Goal: Task Accomplishment & Management: Complete application form

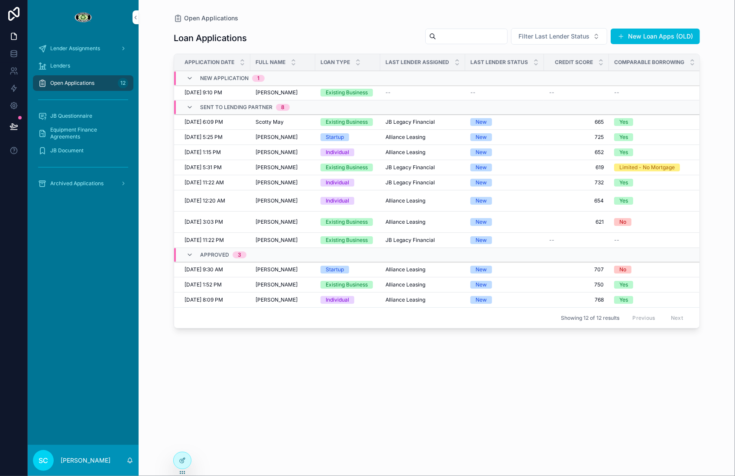
click at [266, 95] on span "[PERSON_NAME]" at bounding box center [276, 92] width 42 height 7
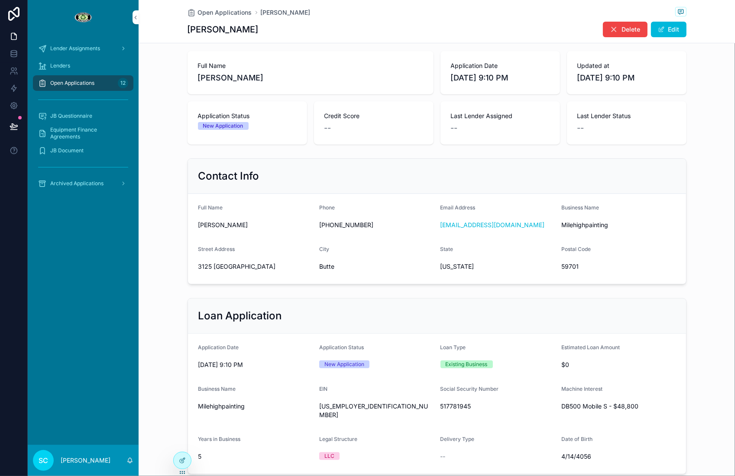
scroll to position [44, 0]
click at [201, 77] on span "[PERSON_NAME]" at bounding box center [310, 77] width 225 height 12
click at [230, 74] on span "[PERSON_NAME]" at bounding box center [310, 77] width 225 height 12
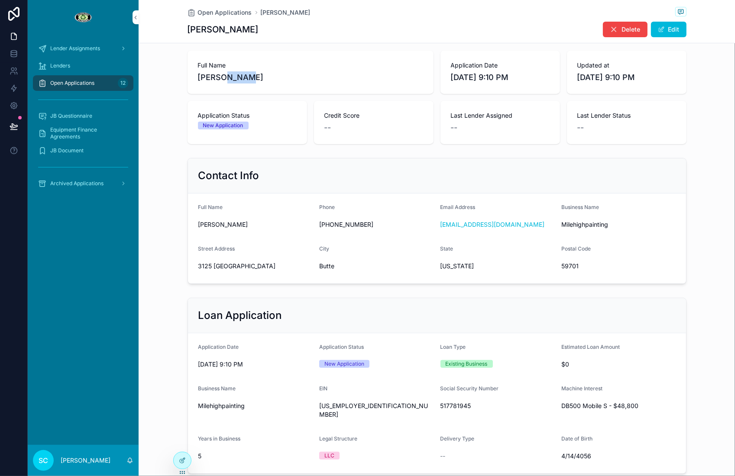
click at [213, 268] on span "3125 [GEOGRAPHIC_DATA]" at bounding box center [255, 266] width 114 height 9
click at [211, 268] on span "3125 [GEOGRAPHIC_DATA]" at bounding box center [255, 266] width 114 height 9
click at [210, 268] on span "3125 [GEOGRAPHIC_DATA]" at bounding box center [255, 266] width 114 height 9
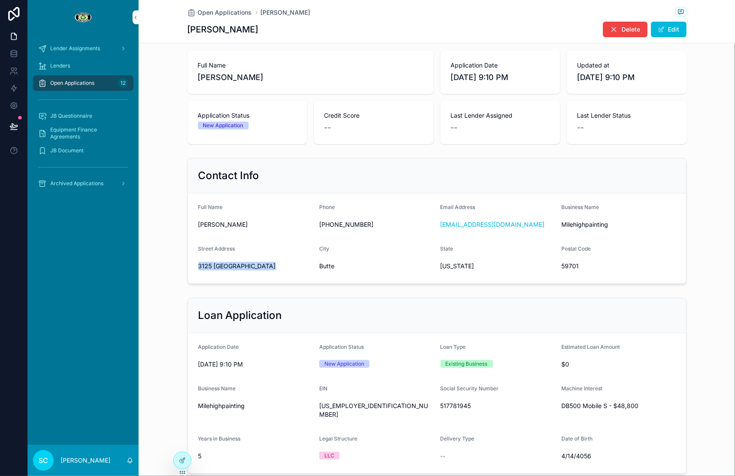
copy span "3125 [GEOGRAPHIC_DATA]"
click at [583, 266] on span "59701" at bounding box center [618, 266] width 114 height 9
click at [576, 265] on span "59701" at bounding box center [618, 266] width 114 height 9
copy span "59701"
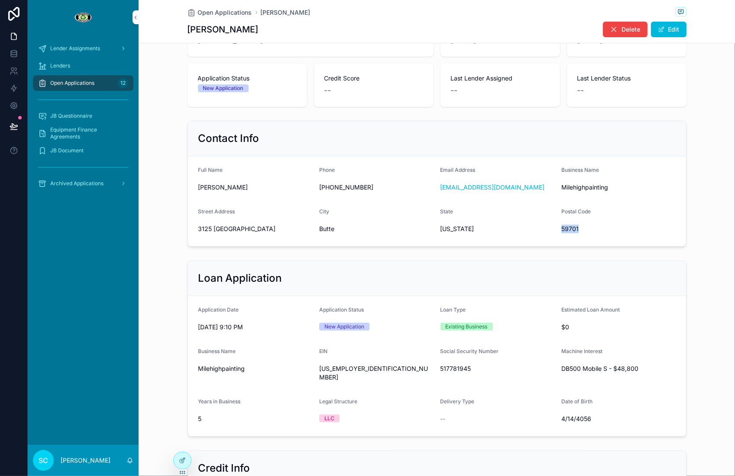
scroll to position [146, 0]
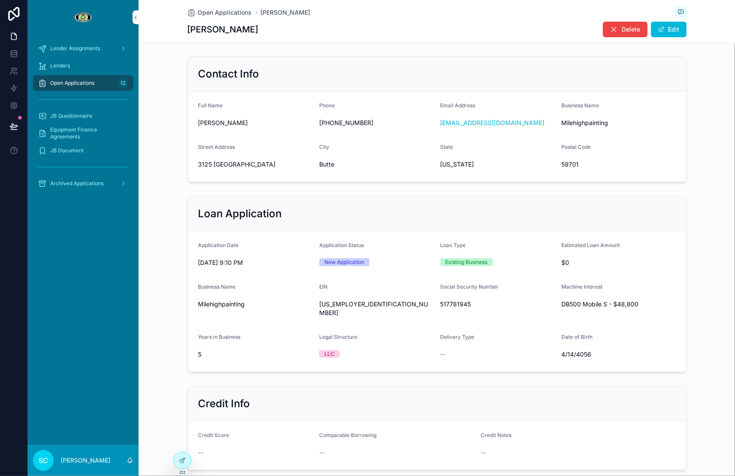
click at [459, 298] on div "517781945" at bounding box center [497, 305] width 114 height 14
copy span "517781945"
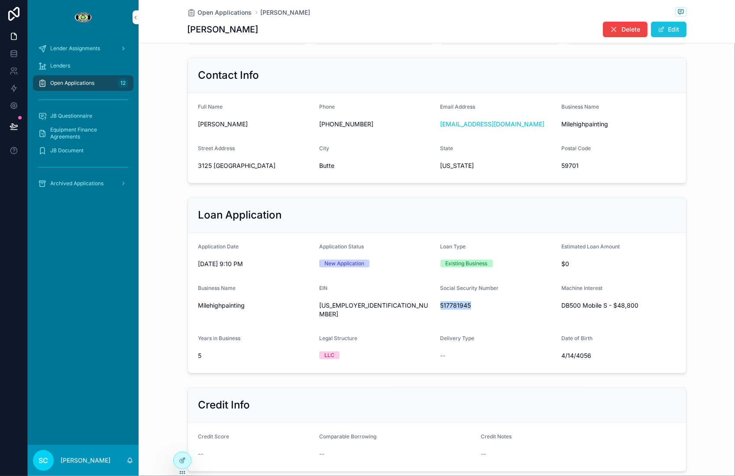
click at [668, 25] on button "Edit" at bounding box center [669, 30] width 36 height 16
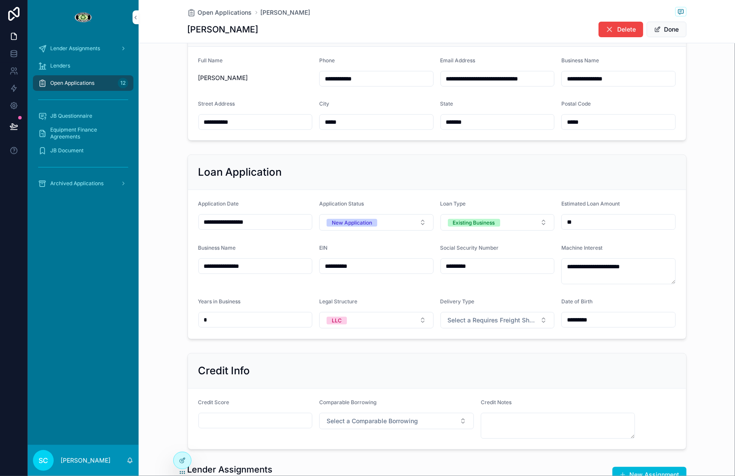
scroll to position [191, 0]
click at [237, 423] on input "scrollable content" at bounding box center [255, 421] width 113 height 12
paste input "***"
type input "***"
click at [357, 414] on button "Select a Comparable Borrowing" at bounding box center [396, 421] width 155 height 16
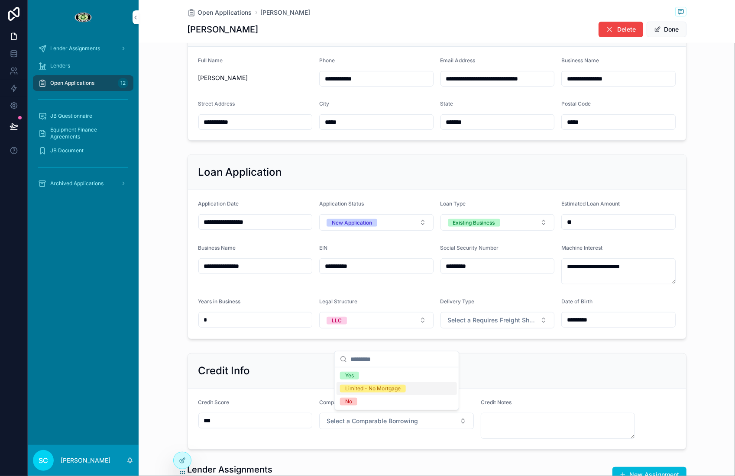
click at [356, 392] on div "Limited - No Mortgage" at bounding box center [372, 389] width 55 height 8
drag, startPoint x: 495, startPoint y: 415, endPoint x: 572, endPoint y: 410, distance: 78.1
click at [497, 414] on textarea "scrollable content" at bounding box center [558, 426] width 155 height 26
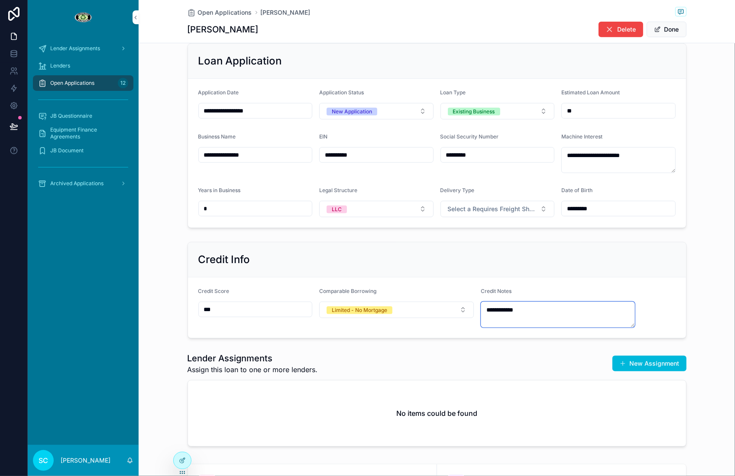
scroll to position [423, 0]
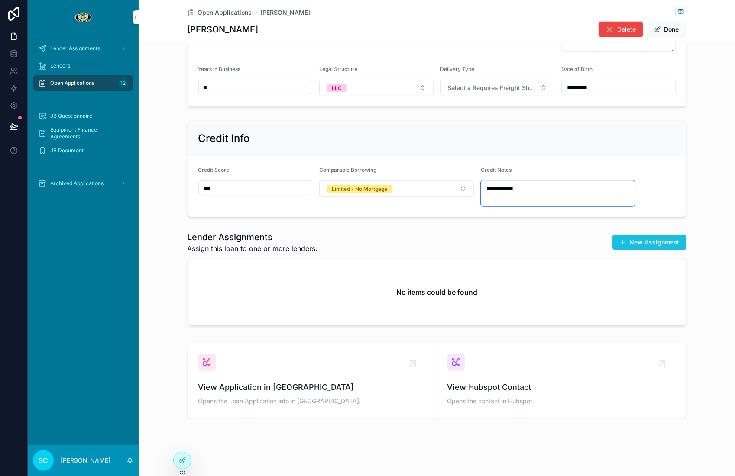
type textarea "**********"
click at [668, 244] on button "New Assignment" at bounding box center [649, 243] width 74 height 16
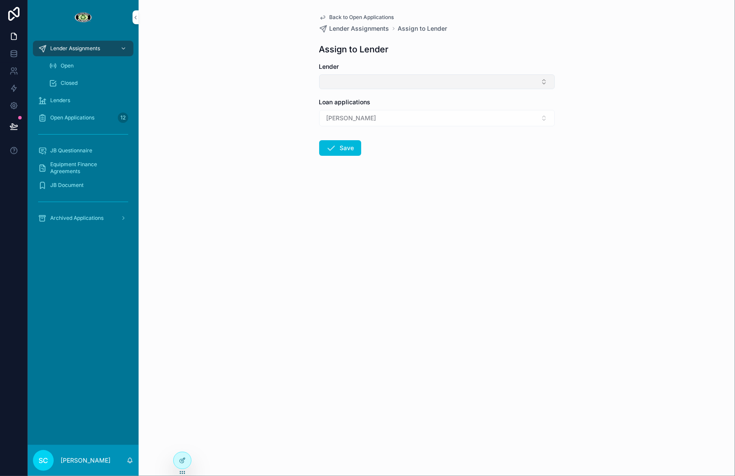
click at [349, 87] on button "Select Button" at bounding box center [437, 81] width 236 height 15
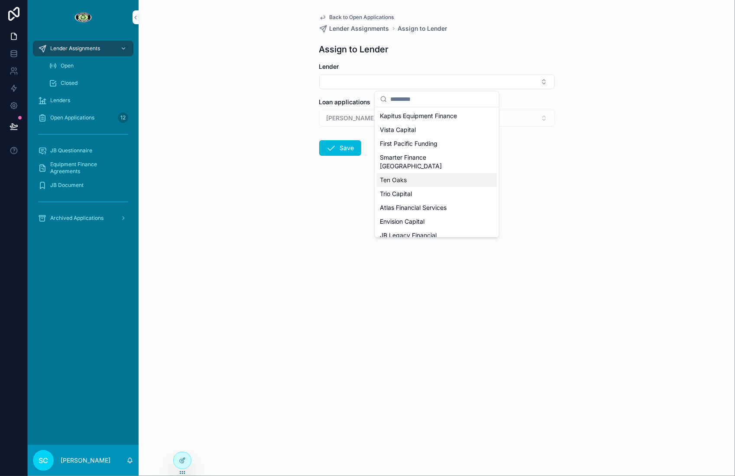
scroll to position [12, 0]
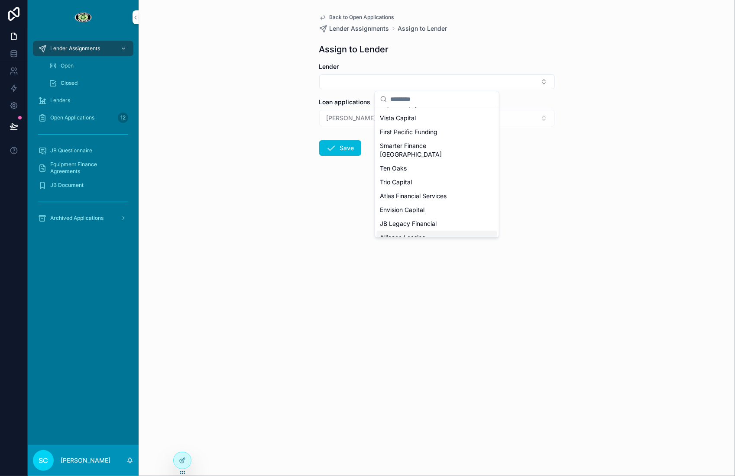
click at [386, 233] on span "Alliance Leasing" at bounding box center [403, 237] width 46 height 9
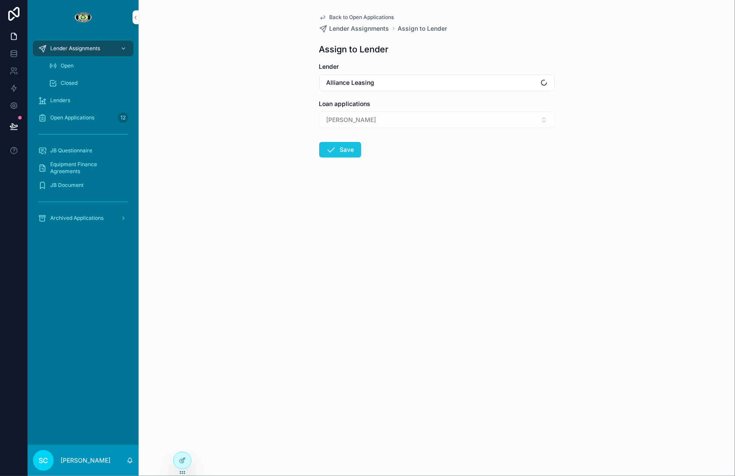
click at [328, 149] on icon "scrollable content" at bounding box center [331, 150] width 10 height 10
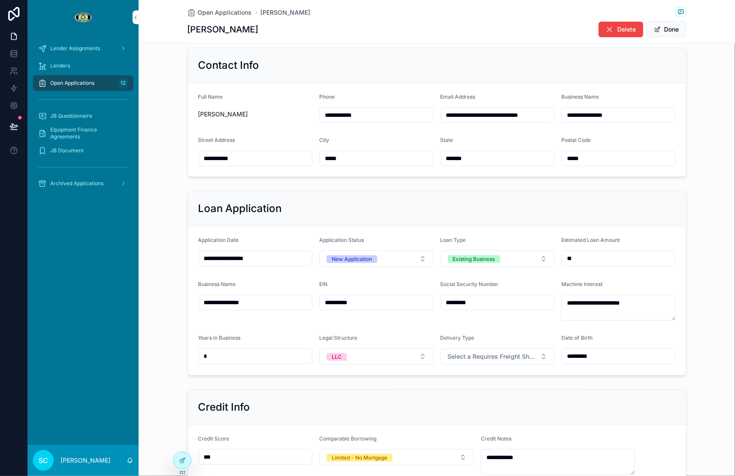
scroll to position [155, 0]
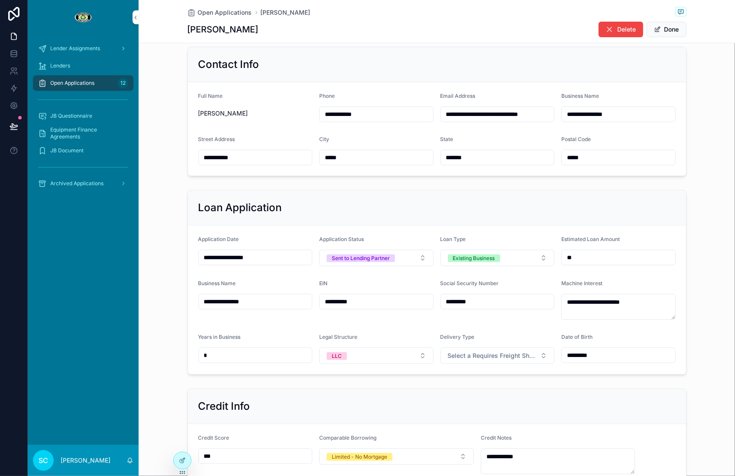
click at [82, 89] on div "Open Applications 12" at bounding box center [83, 83] width 90 height 14
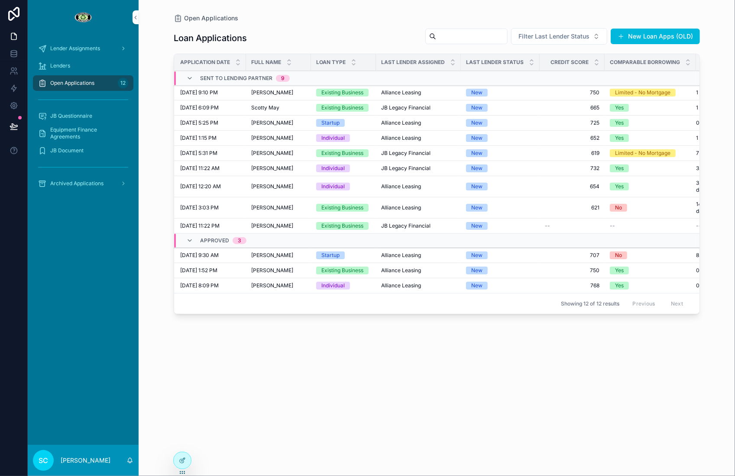
scroll to position [0, 4]
click at [264, 139] on span "[PERSON_NAME]" at bounding box center [272, 138] width 42 height 7
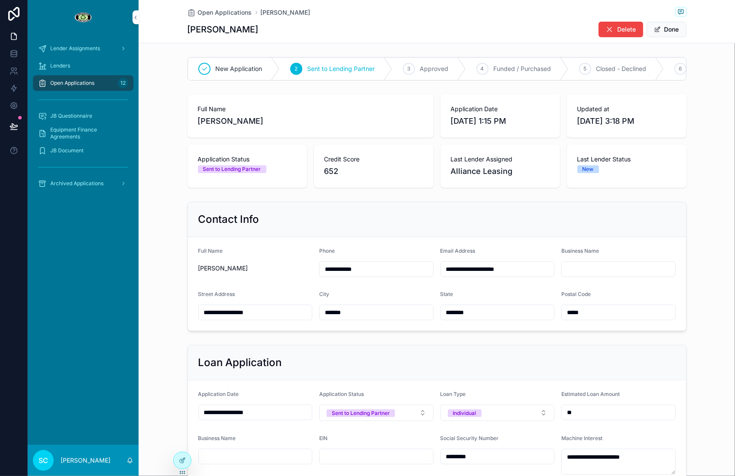
click at [108, 90] on link "Open Applications 12" at bounding box center [83, 83] width 100 height 16
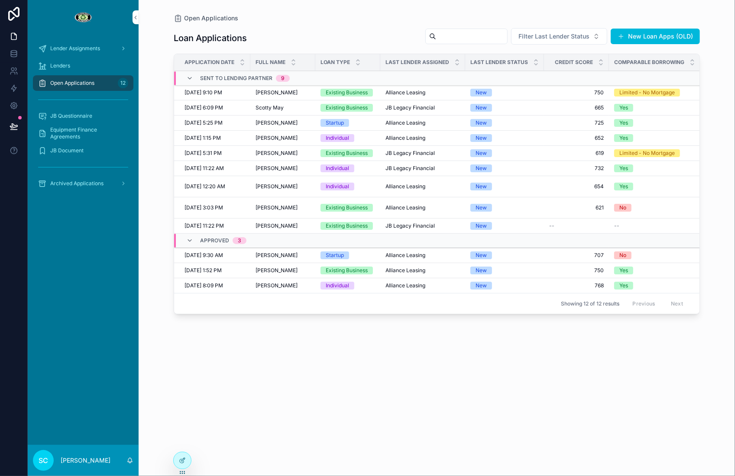
click at [109, 85] on div "Open Applications 12" at bounding box center [83, 83] width 90 height 14
click at [220, 88] on td "[DATE] 9:10 PM [DATE] 9:10 PM" at bounding box center [212, 92] width 76 height 15
click at [222, 94] on span "[DATE] 9:10 PM" at bounding box center [203, 92] width 38 height 7
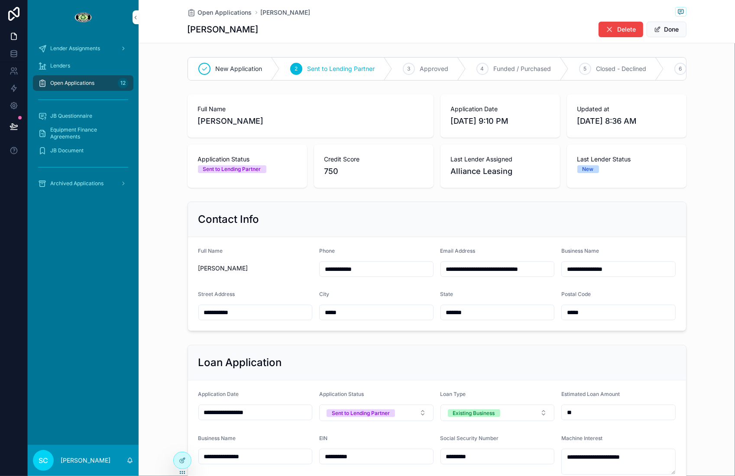
click at [105, 89] on div "Open Applications 12" at bounding box center [83, 83] width 90 height 14
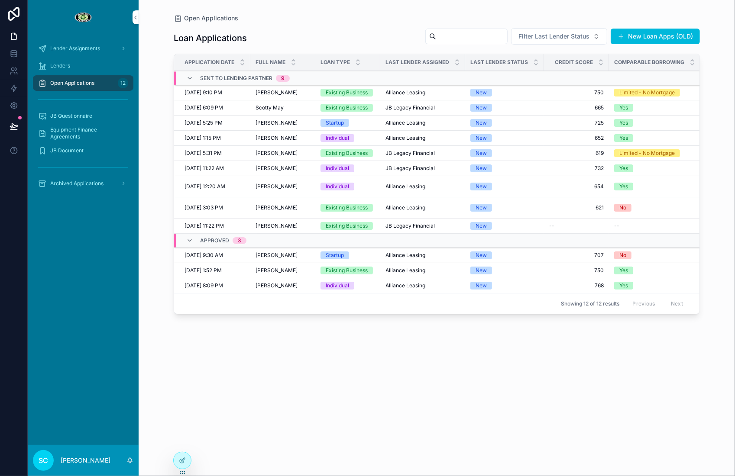
click at [259, 106] on span "Scotty May" at bounding box center [269, 107] width 28 height 7
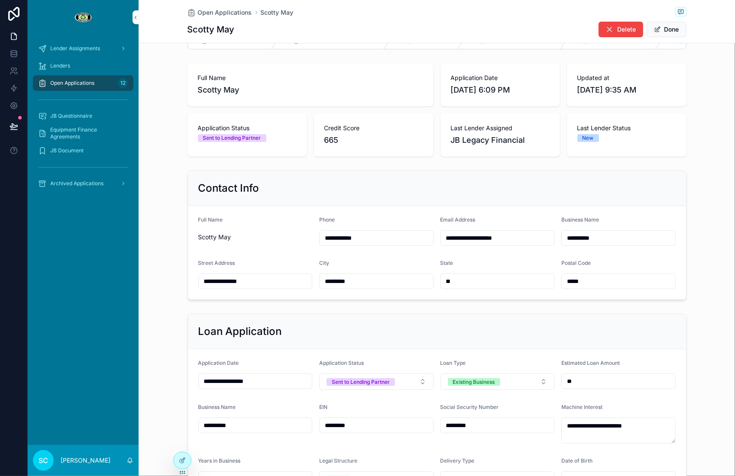
scroll to position [35, 0]
